Goal: Task Accomplishment & Management: Use online tool/utility

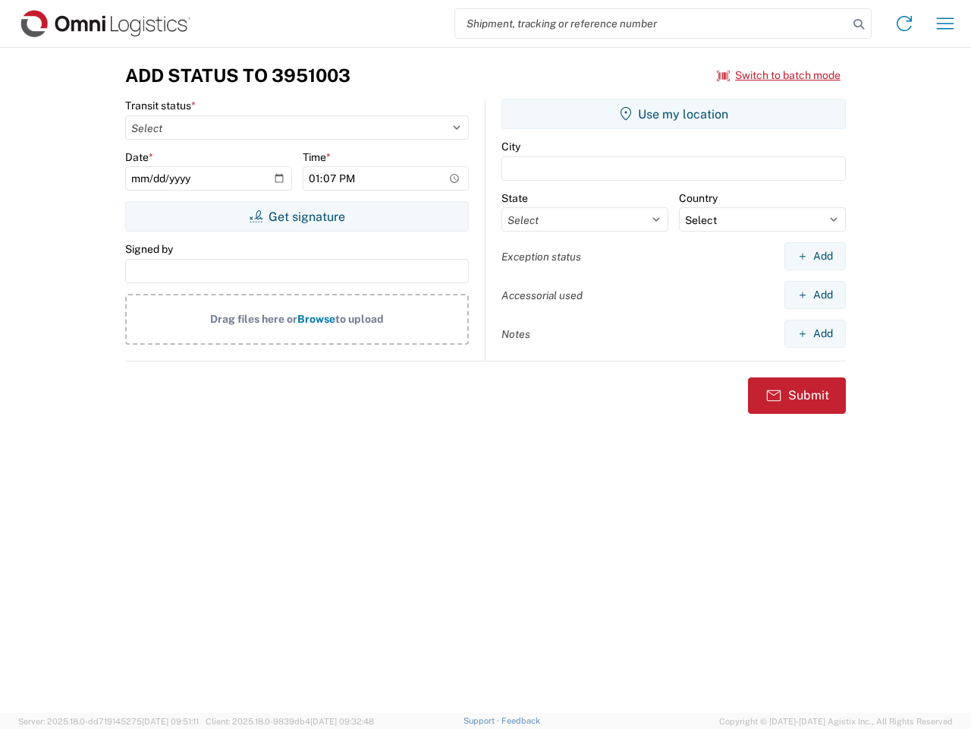
click at [652, 24] on input "search" at bounding box center [651, 23] width 393 height 29
click at [859, 24] on icon at bounding box center [858, 24] width 21 height 21
click at [905, 24] on icon at bounding box center [904, 23] width 24 height 24
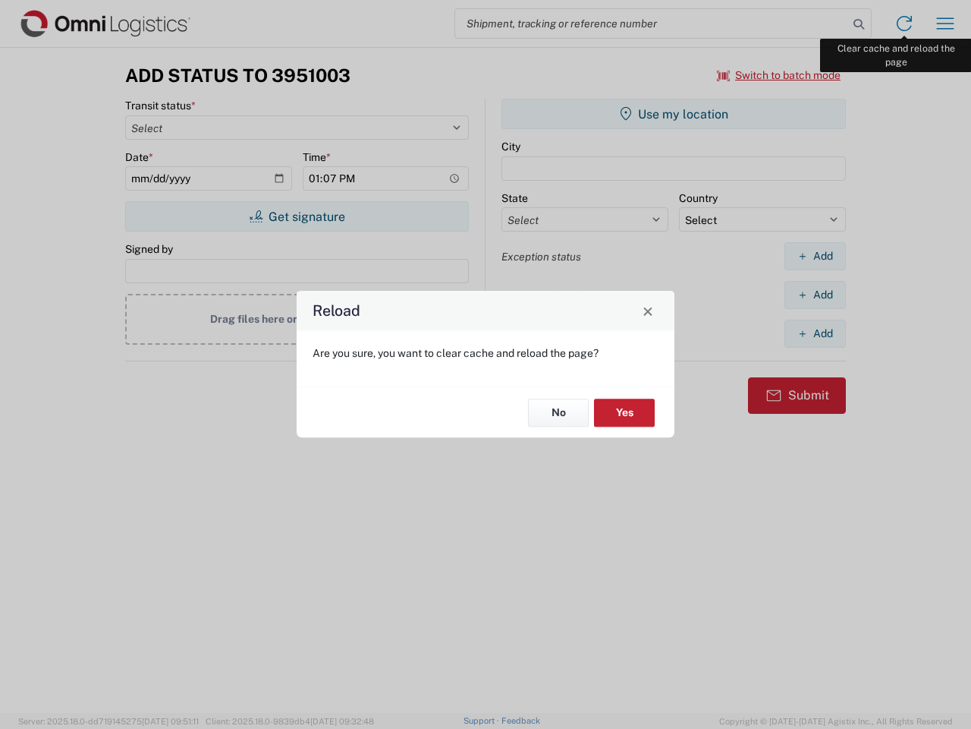
click at [946, 24] on div "Reload Are you sure, you want to clear cache and reload the page? No Yes" at bounding box center [485, 364] width 971 height 729
click at [779, 75] on div "Reload Are you sure, you want to clear cache and reload the page? No Yes" at bounding box center [485, 364] width 971 height 729
click at [297, 216] on div "Reload Are you sure, you want to clear cache and reload the page? No Yes" at bounding box center [485, 364] width 971 height 729
click at [674, 114] on div "Reload Are you sure, you want to clear cache and reload the page? No Yes" at bounding box center [485, 364] width 971 height 729
click at [815, 256] on div "Reload Are you sure, you want to clear cache and reload the page? No Yes" at bounding box center [485, 364] width 971 height 729
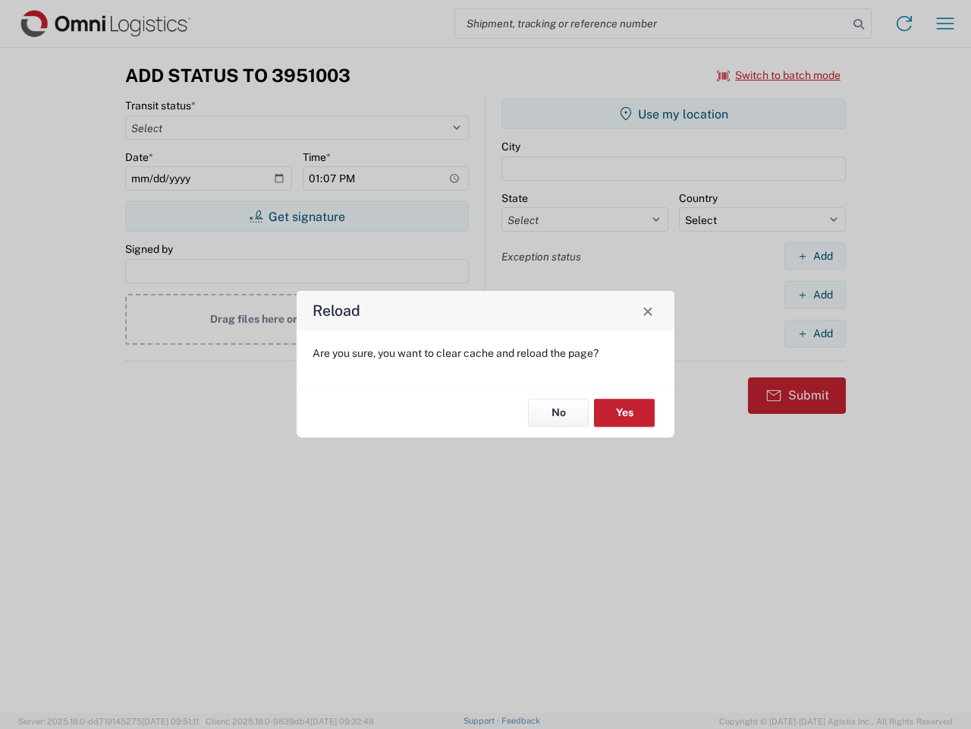
click at [815, 294] on div "Reload Are you sure, you want to clear cache and reload the page? No Yes" at bounding box center [485, 364] width 971 height 729
click at [815, 333] on div "Reload Are you sure, you want to clear cache and reload the page? No Yes" at bounding box center [485, 364] width 971 height 729
